Goal: Transaction & Acquisition: Book appointment/travel/reservation

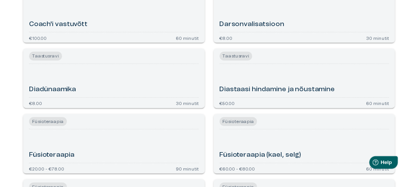
scroll to position [382, 0]
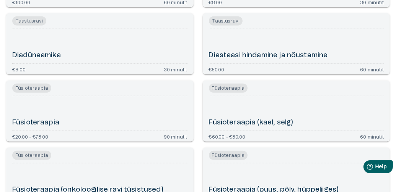
click at [44, 121] on h6 "Füsioteraapia" at bounding box center [35, 123] width 47 height 10
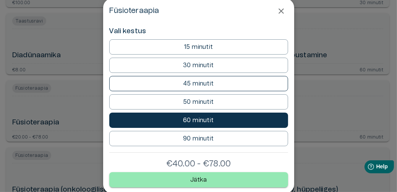
click at [199, 80] on p "45 minutit" at bounding box center [198, 83] width 31 height 9
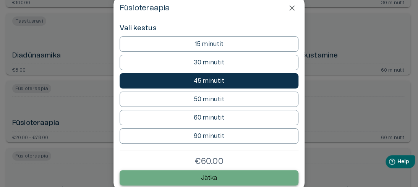
click at [205, 175] on p "Jätka" at bounding box center [209, 177] width 16 height 9
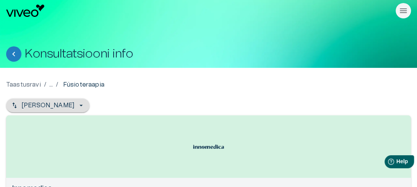
click at [77, 104] on icon "button" at bounding box center [81, 105] width 8 height 8
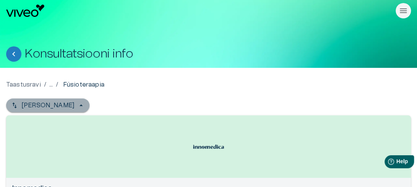
click at [77, 104] on icon "button" at bounding box center [81, 105] width 8 height 8
click at [48, 104] on p "[PERSON_NAME]" at bounding box center [47, 105] width 53 height 9
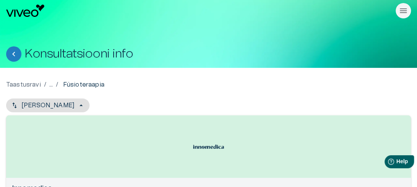
click at [80, 105] on icon "button" at bounding box center [81, 105] width 3 height 2
click at [119, 136] on div "Open selected supplier available booking dates" at bounding box center [208, 146] width 405 height 62
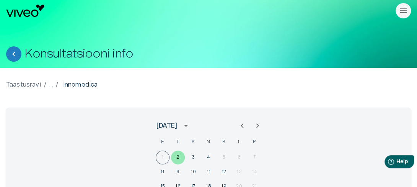
scroll to position [76, 0]
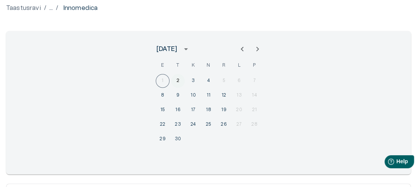
click at [176, 77] on button "2" at bounding box center [178, 81] width 14 height 14
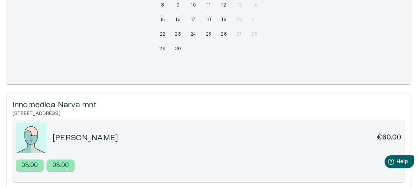
scroll to position [236, 0]
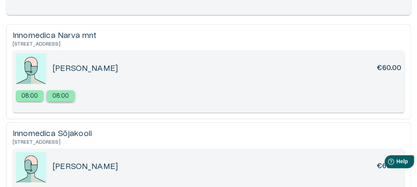
click at [54, 98] on p "08:00" at bounding box center [60, 95] width 17 height 9
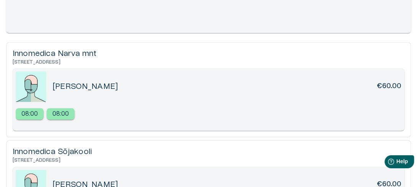
scroll to position [196, 0]
